Goal: Task Accomplishment & Management: Use online tool/utility

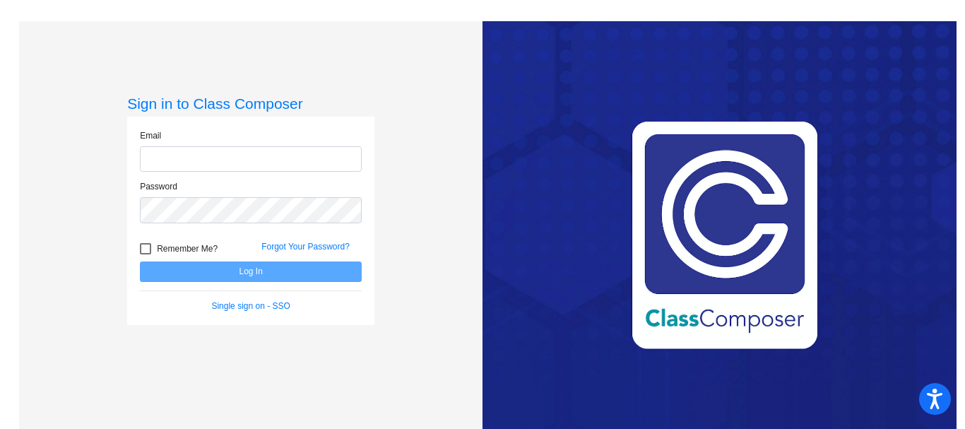
type input "[PERSON_NAME][EMAIL_ADDRESS][PERSON_NAME][DOMAIN_NAME]"
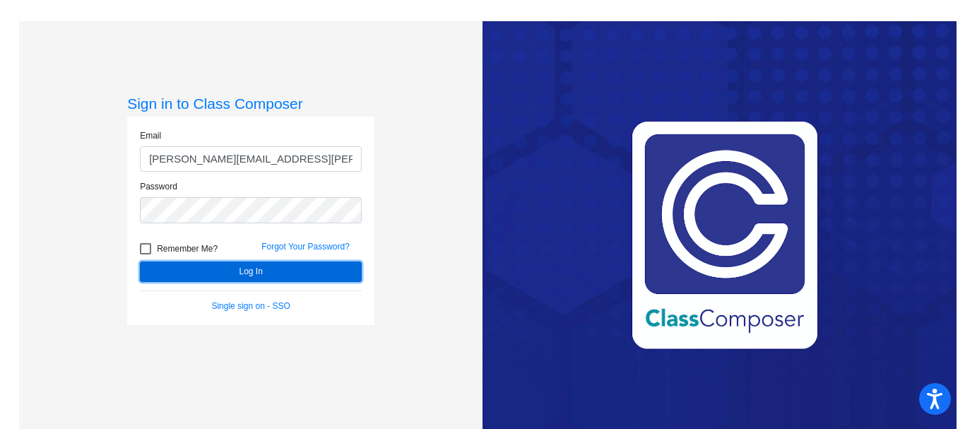
click at [247, 271] on button "Log In" at bounding box center [251, 271] width 222 height 20
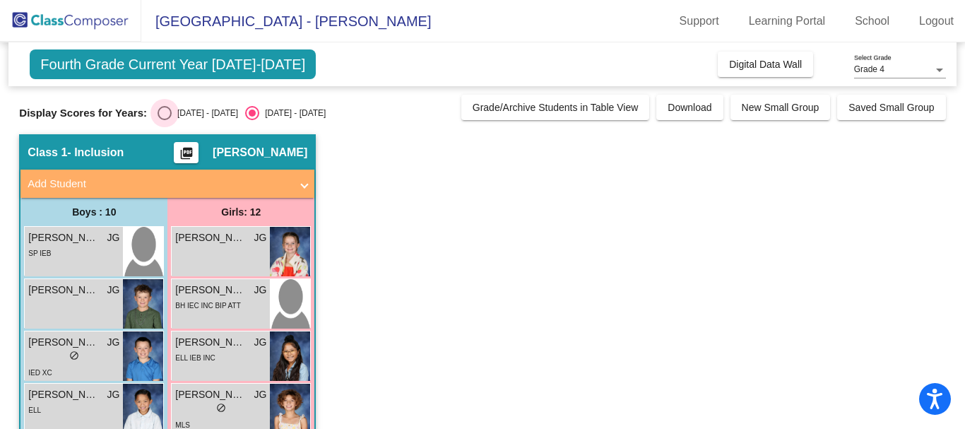
click at [163, 112] on div "Select an option" at bounding box center [165, 113] width 14 height 14
click at [164, 120] on input "[DATE] - [DATE]" at bounding box center [164, 120] width 1 height 1
radio input "true"
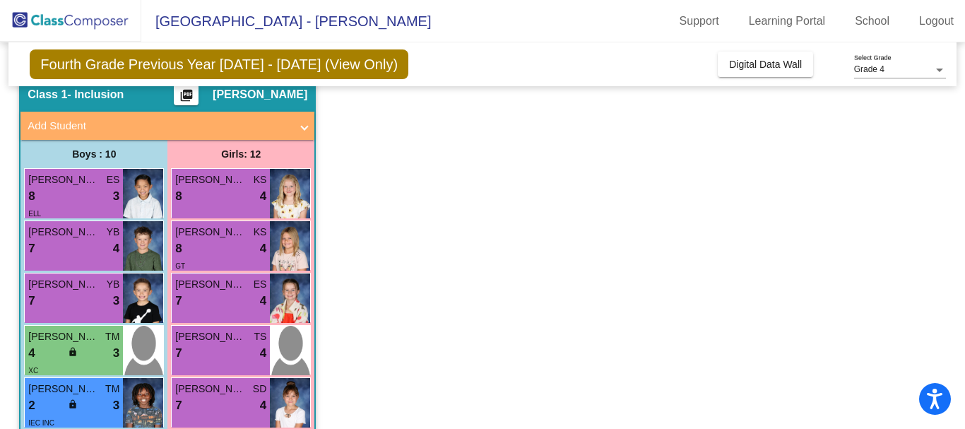
scroll to position [69, 0]
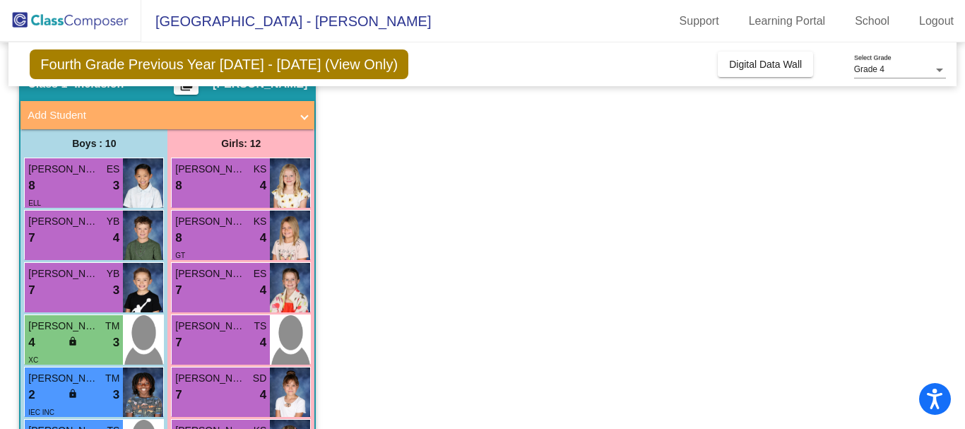
click at [954, 205] on mat-sidenav-content "Grade 4 Select Grade Fourth Grade Previous Year [DATE] - [DATE] (View Only) Add…" at bounding box center [482, 235] width 965 height 386
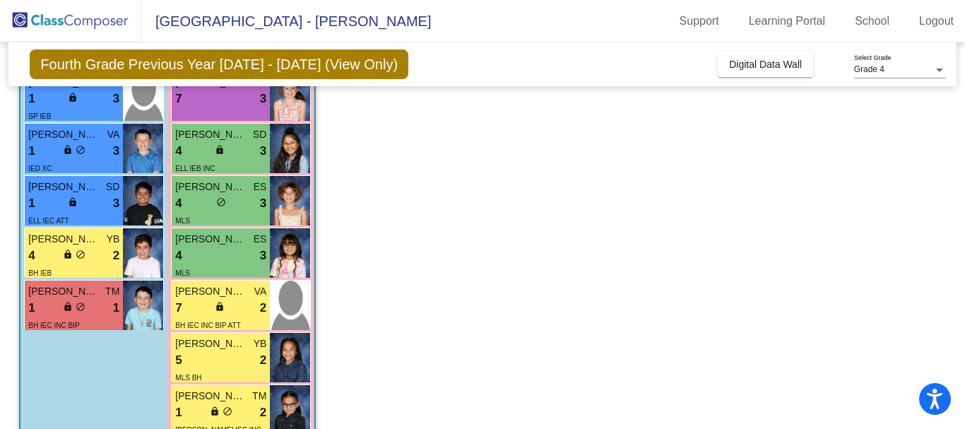
scroll to position [447, 0]
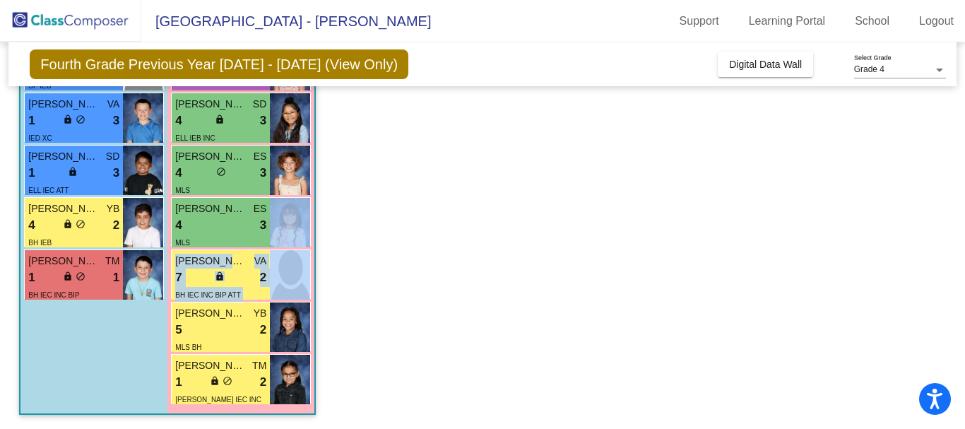
drag, startPoint x: 956, startPoint y: 287, endPoint x: 949, endPoint y: 243, distance: 44.4
click at [949, 243] on mat-sidenav-content "Grade 4 Select Grade Fourth Grade Previous Year [DATE] - [DATE] (View Only) Add…" at bounding box center [482, 235] width 965 height 386
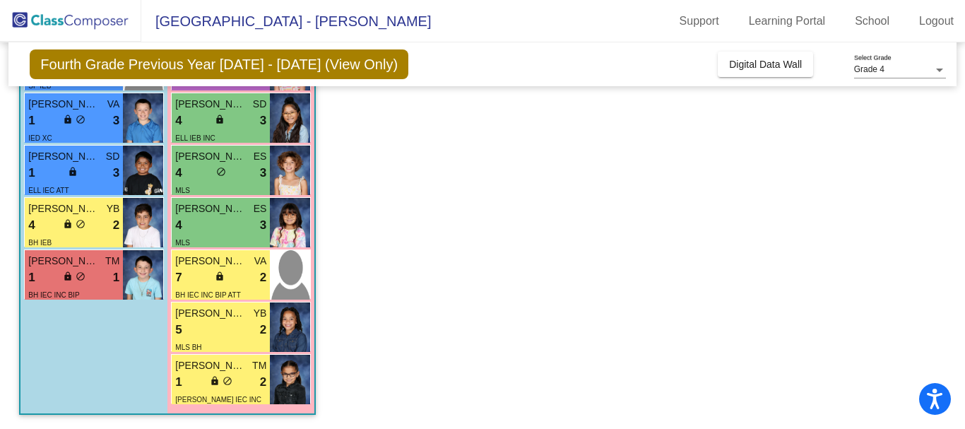
click at [836, 315] on app-classroom "Class 1 - Inclusion picture_as_pdf [PERSON_NAME] Add Student First Name Last Na…" at bounding box center [482, 58] width 926 height 742
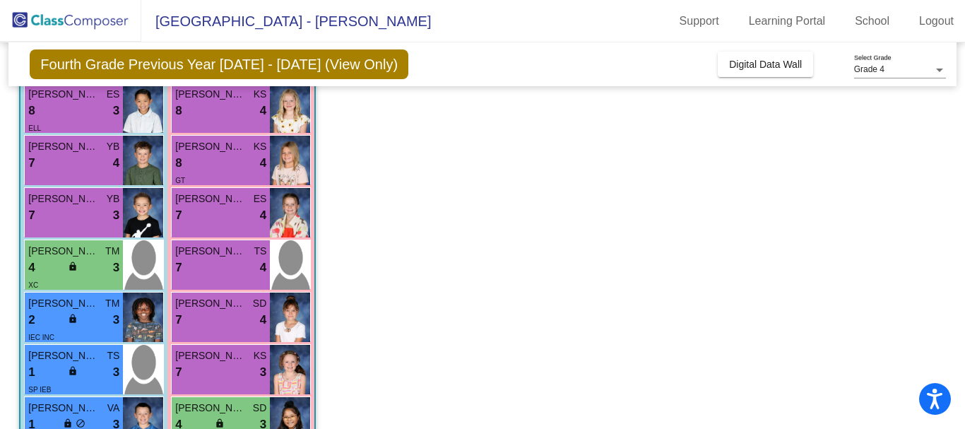
scroll to position [138, 0]
